Goal: Information Seeking & Learning: Stay updated

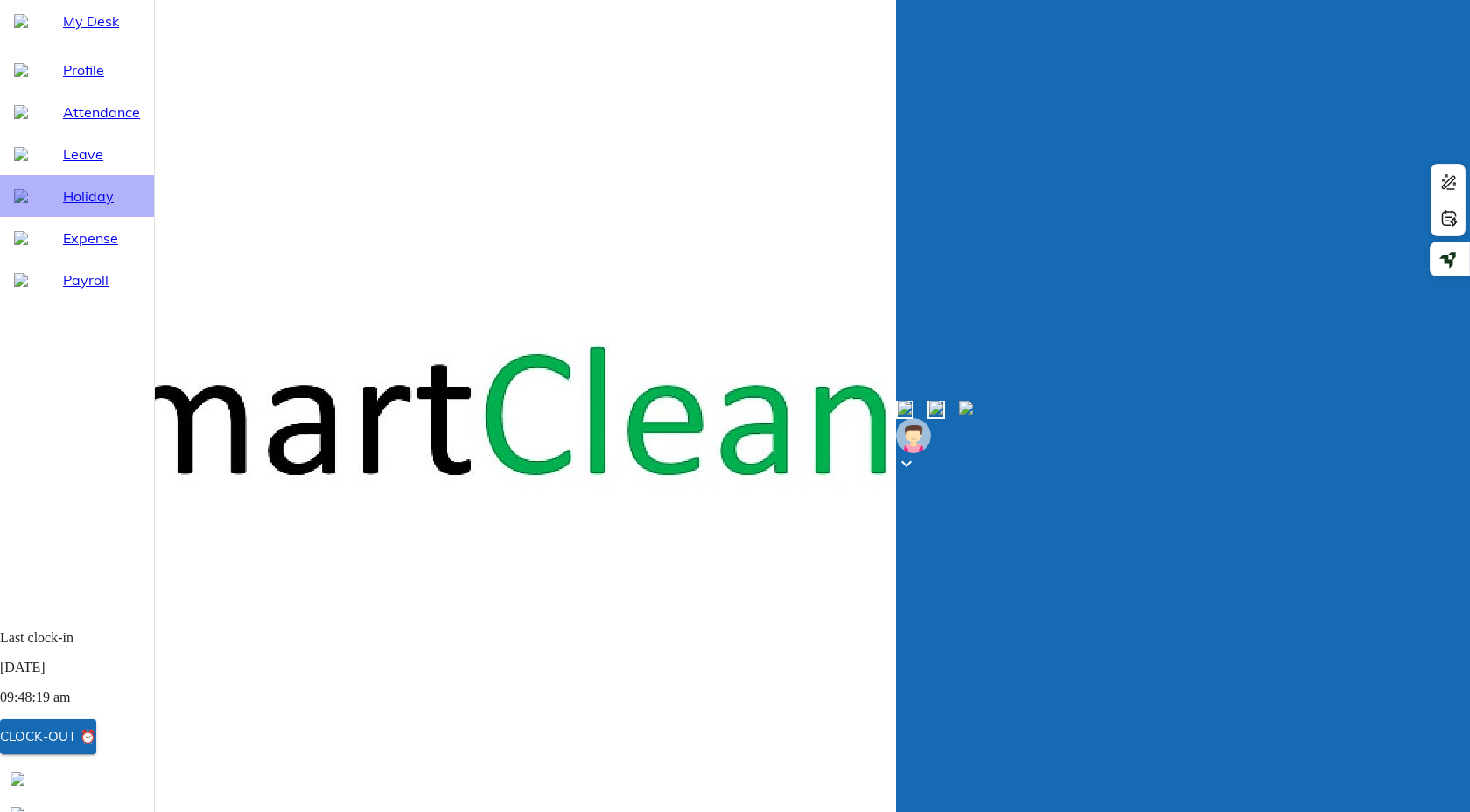
click at [77, 206] on span "Holiday" at bounding box center [102, 196] width 77 height 21
click at [65, 90] on ul "Profile Attendance Leave Holiday Expense Payroll" at bounding box center [77, 175] width 154 height 266
click at [82, 32] on span "My Desk" at bounding box center [102, 21] width 77 height 21
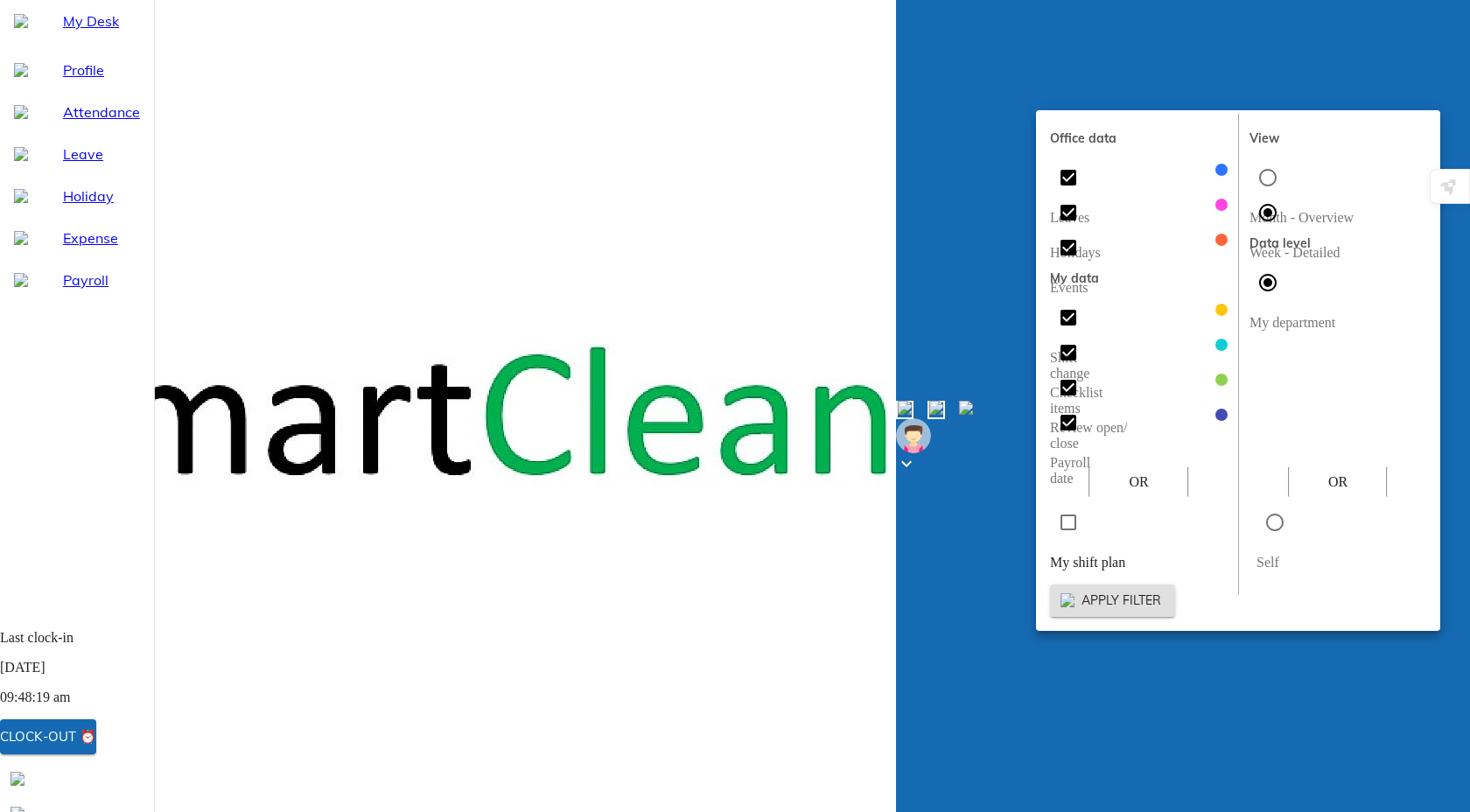
click at [1259, 167] on input "radio" at bounding box center [1267, 178] width 36 height 36
radio input "true"
radio input "false"
click at [1161, 589] on span "Apply filter" at bounding box center [1112, 600] width 97 height 22
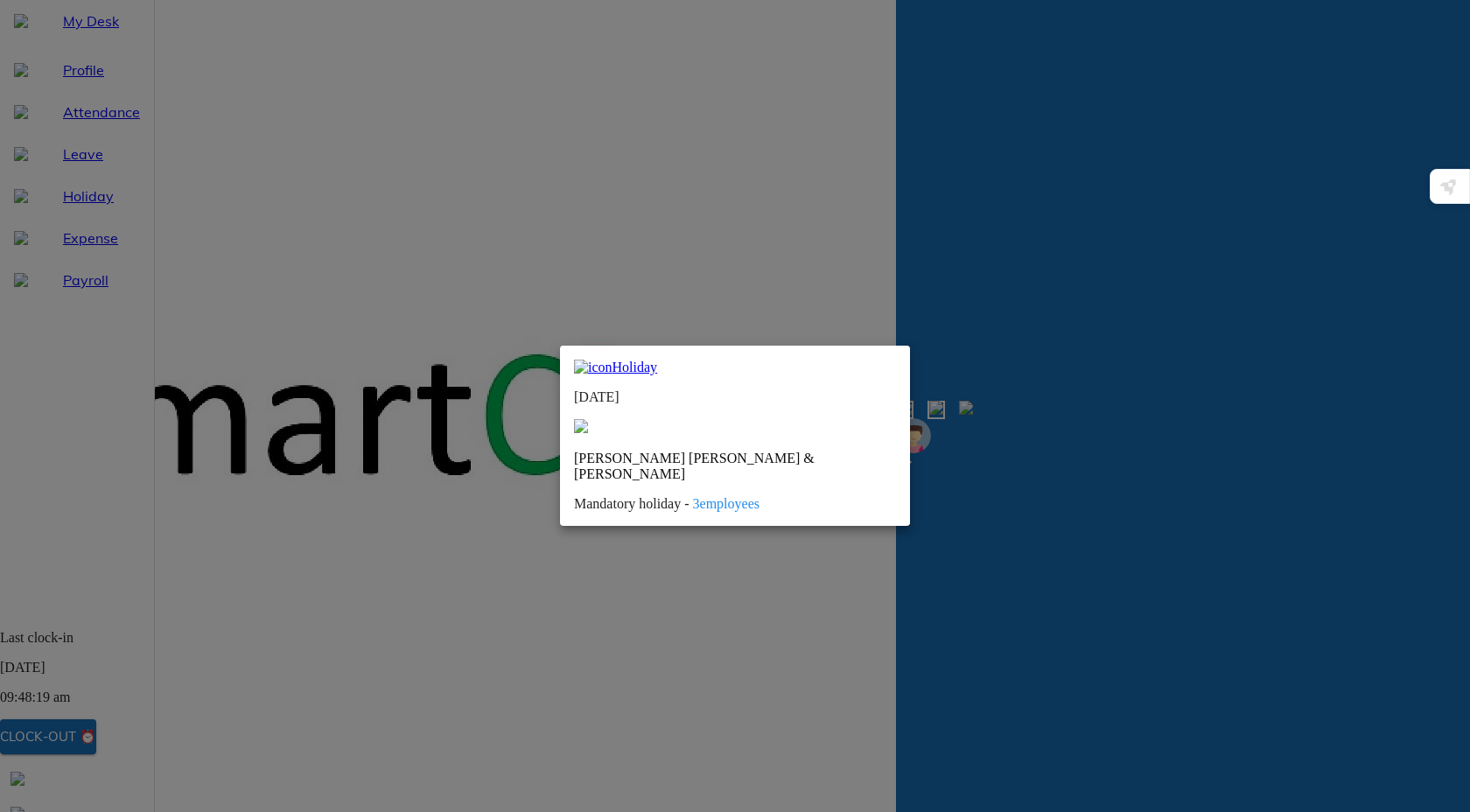
click at [699, 496] on span "3 employees" at bounding box center [726, 503] width 66 height 14
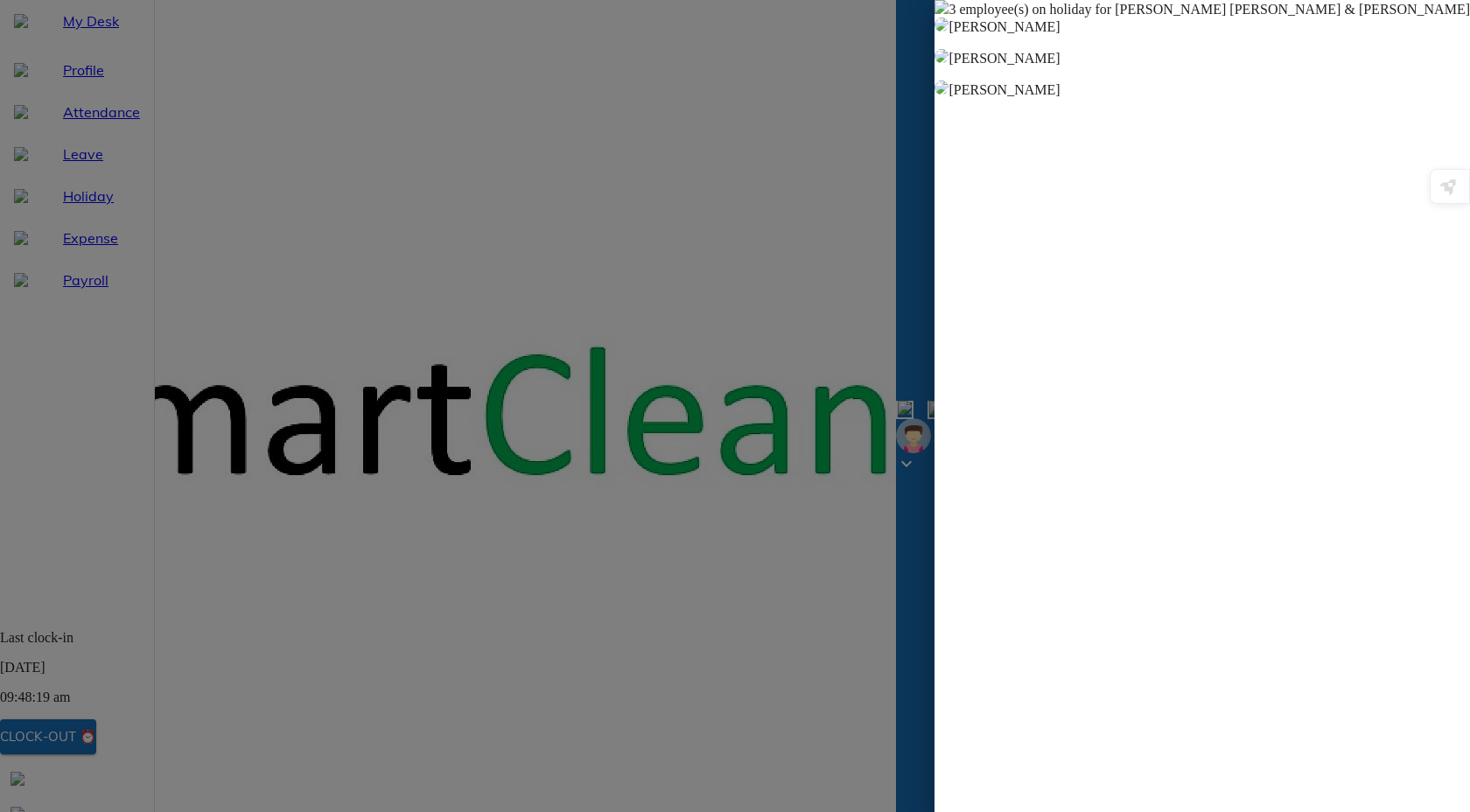
click at [949, 16] on span at bounding box center [941, 9] width 14 height 14
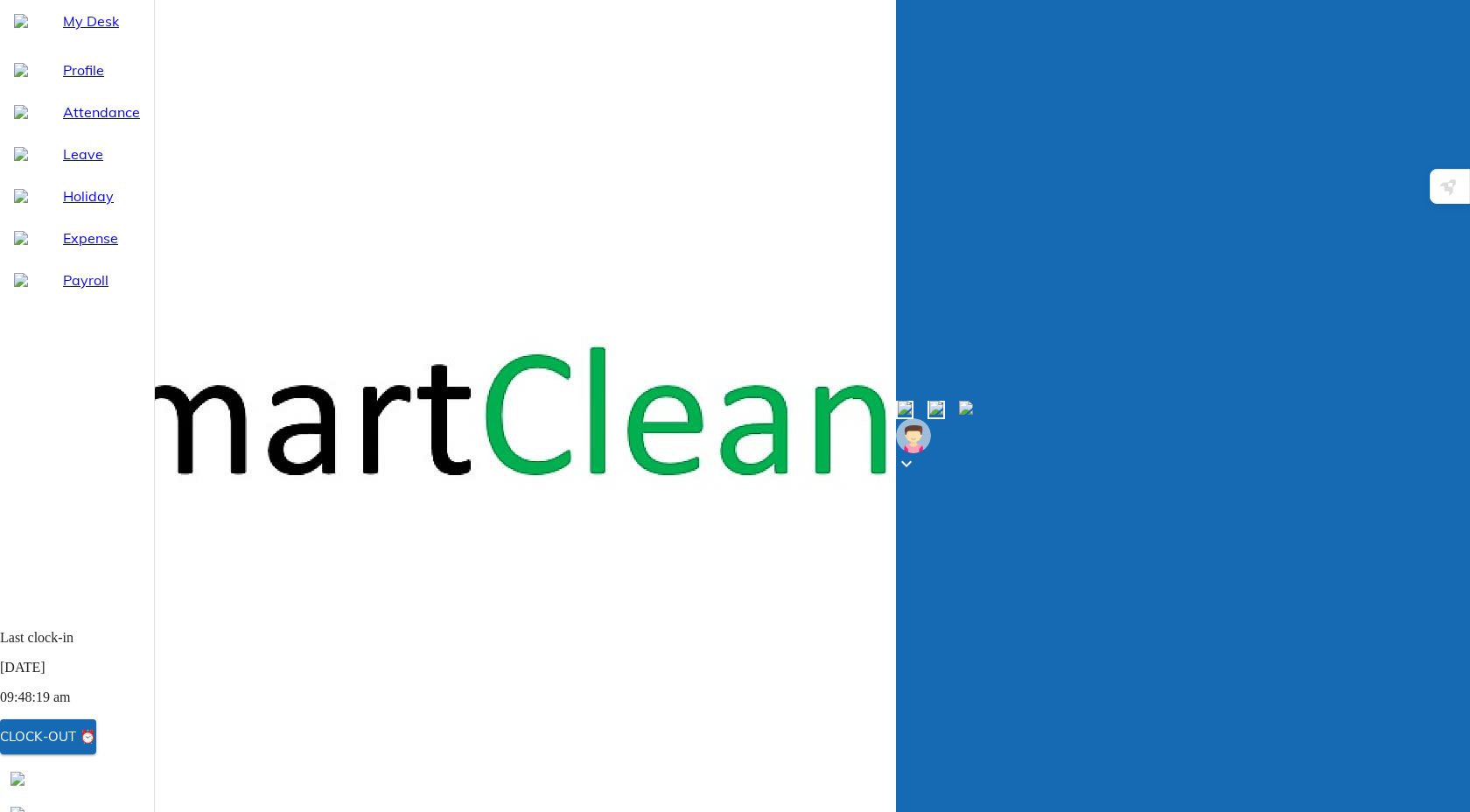
click at [76, 81] on span "Profile" at bounding box center [102, 70] width 77 height 21
click at [77, 32] on span "My Desk" at bounding box center [102, 21] width 77 height 21
